Goal: Information Seeking & Learning: Learn about a topic

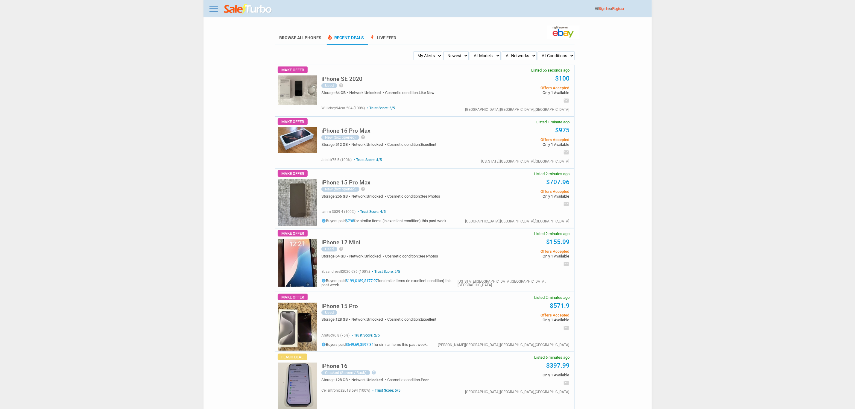
click at [439, 52] on select "My Alerts All Deals BIN Only w/ Offers Only" at bounding box center [428, 55] width 29 height 9
click at [347, 132] on h5 "iPhone 16 Pro Max" at bounding box center [346, 131] width 49 height 6
click at [431, 52] on select "My Alerts All Deals BIN Only w/ Offers Only" at bounding box center [428, 55] width 29 height 9
select select "flash_bin"
click at [416, 51] on select "My Alerts All Deals BIN Only w/ Offers Only" at bounding box center [428, 55] width 29 height 9
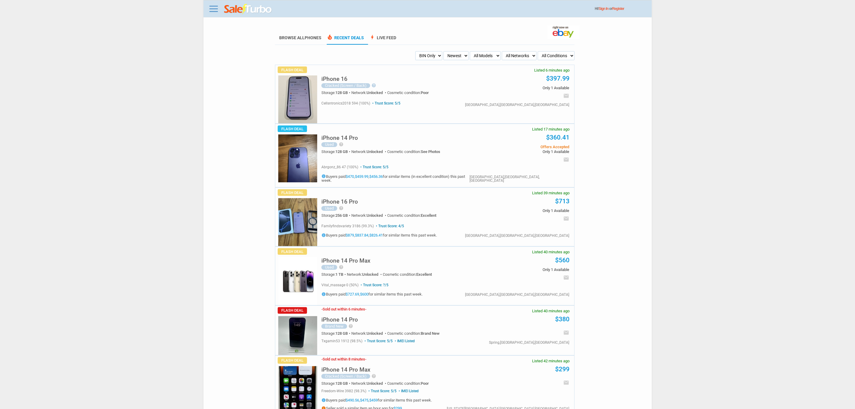
click at [298, 94] on img at bounding box center [297, 99] width 39 height 48
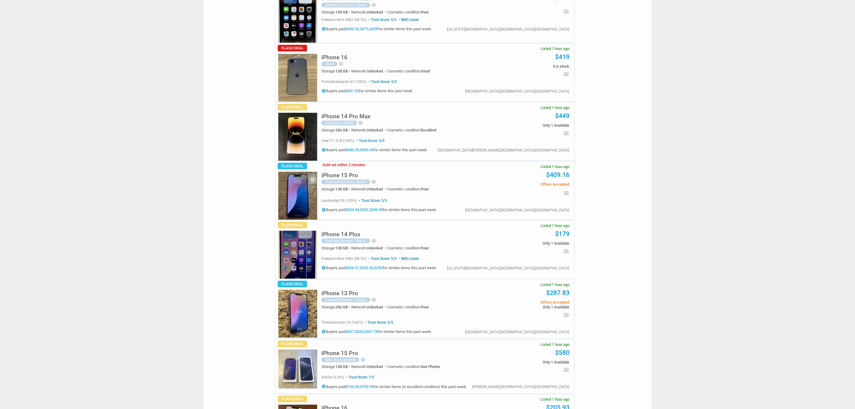
scroll to position [494, 0]
